Goal: Information Seeking & Learning: Learn about a topic

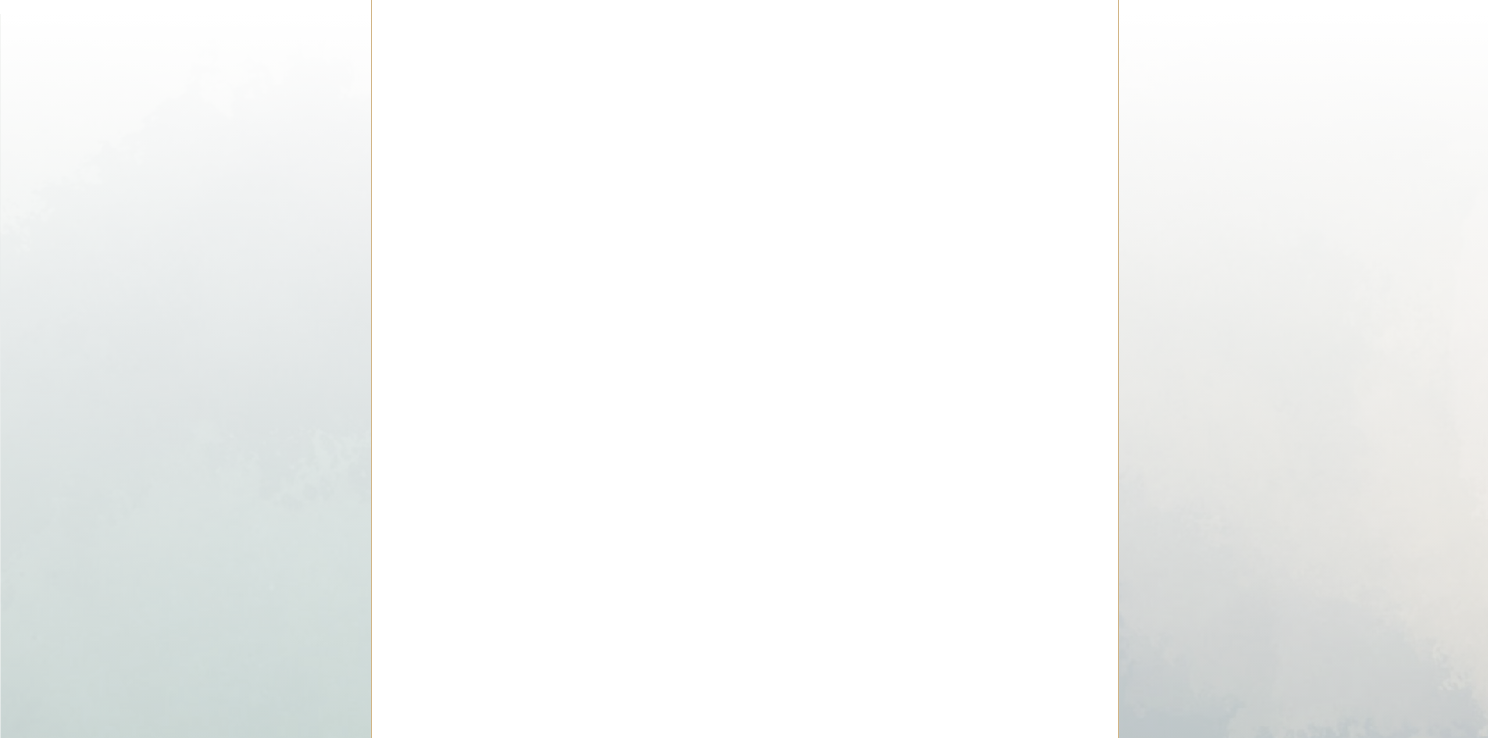
scroll to position [6875, 0]
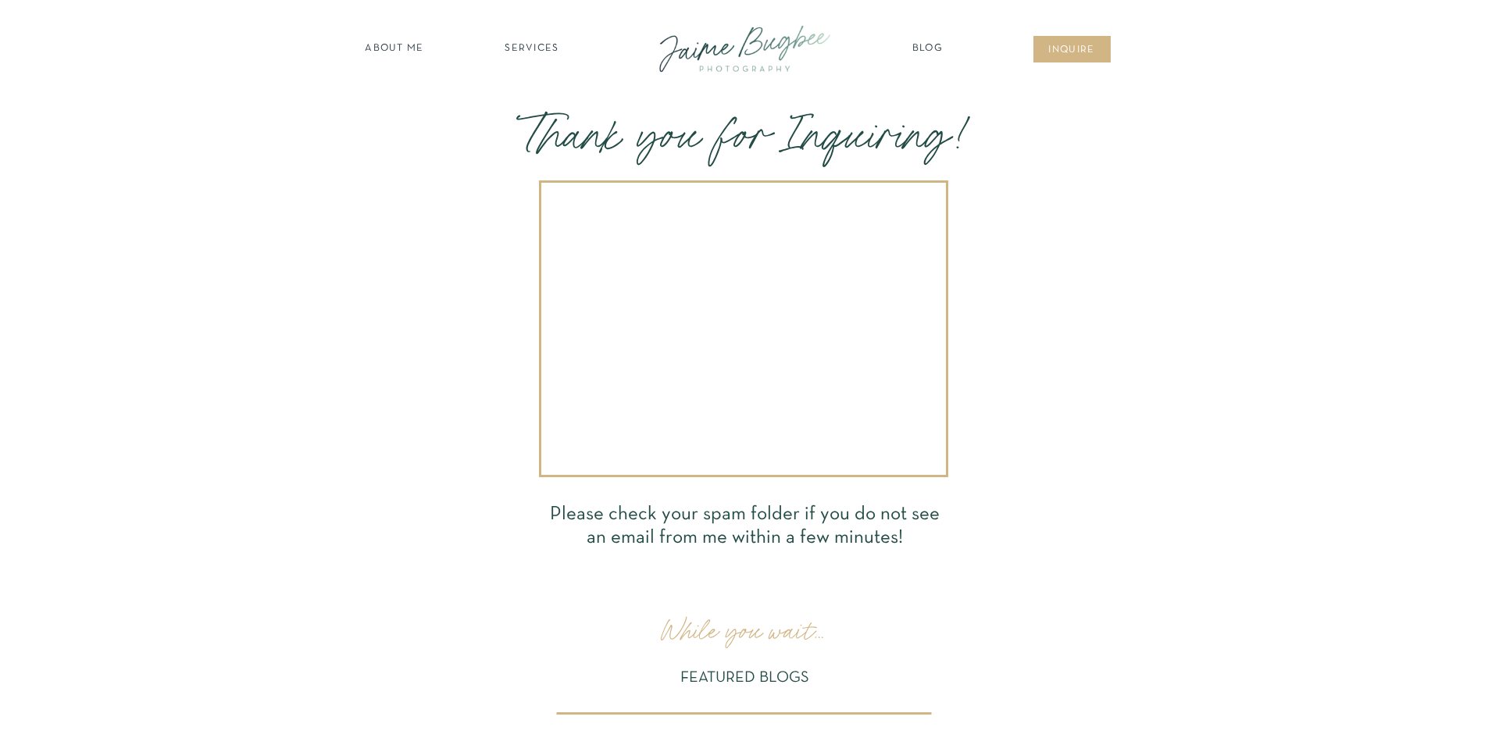
click at [922, 47] on nav "Blog" at bounding box center [928, 49] width 39 height 16
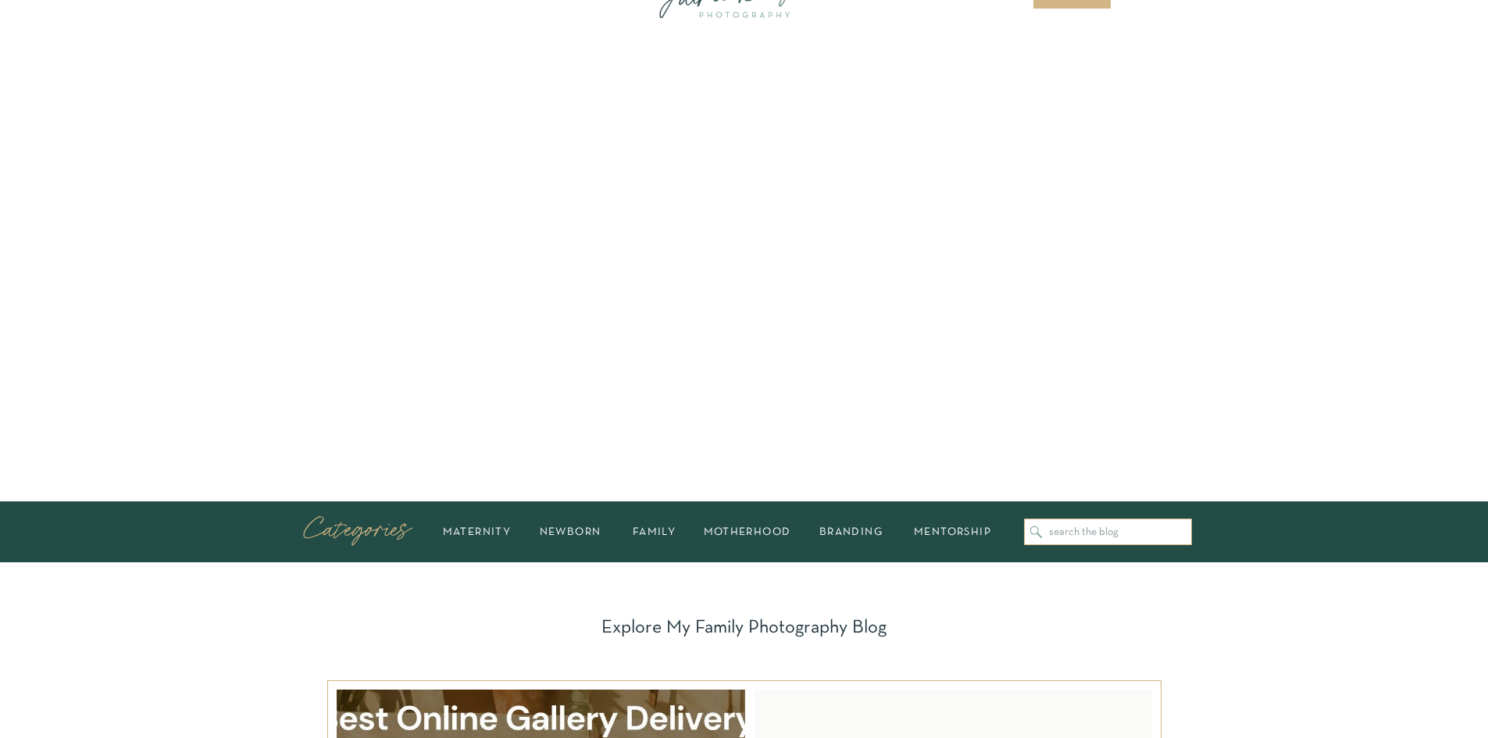
scroll to position [78, 0]
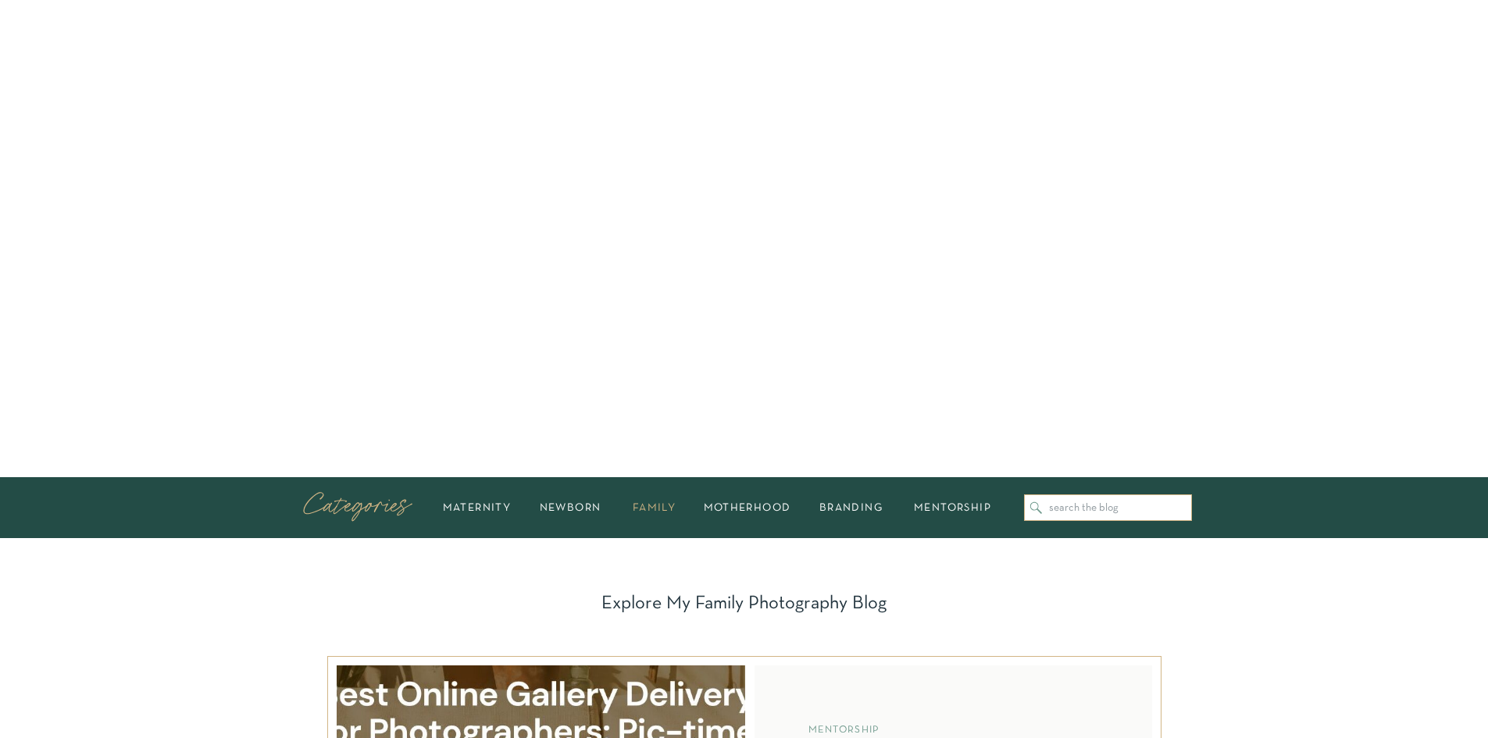
click at [671, 512] on h2 "family" at bounding box center [654, 507] width 62 height 9
